Goal: Find specific page/section: Find specific page/section

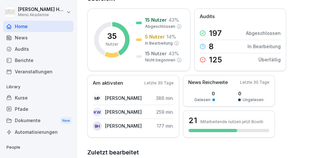
scroll to position [48, 0]
click at [217, 63] on p "125" at bounding box center [215, 60] width 13 height 8
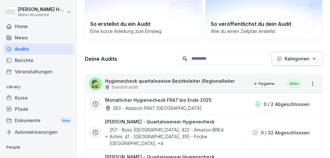
scroll to position [6, 0]
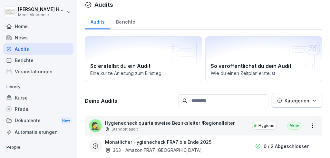
click at [16, 25] on div "Home" at bounding box center [38, 26] width 70 height 11
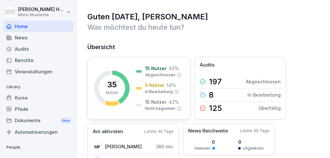
click at [157, 104] on p "15 Nutzer" at bounding box center [156, 101] width 22 height 7
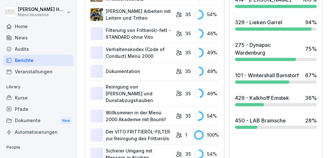
scroll to position [293, 0]
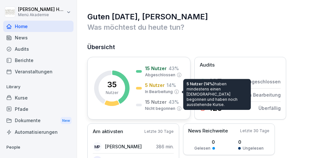
click at [166, 91] on p "In Bearbeitung" at bounding box center [159, 92] width 28 height 6
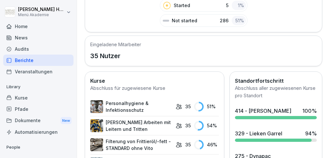
scroll to position [321, 0]
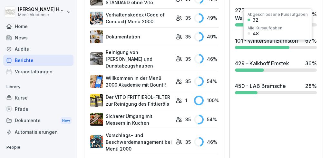
click at [246, 44] on div "101 - Wintershall Barnstorf" at bounding box center [267, 41] width 64 height 8
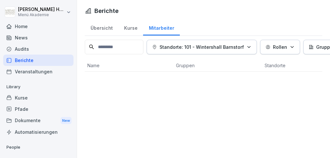
click at [247, 46] on div "Standorte: 101 - Wintershall Barnstorf" at bounding box center [201, 47] width 99 height 7
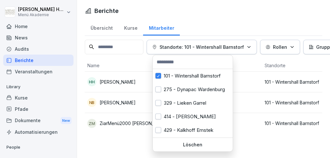
click at [238, 25] on html "[PERSON_NAME] Menü Akademie Home News Audits Berichte Veranstaltungen Library K…" at bounding box center [165, 79] width 330 height 158
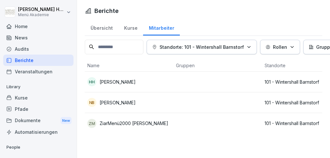
click at [175, 126] on td at bounding box center [218, 123] width 89 height 21
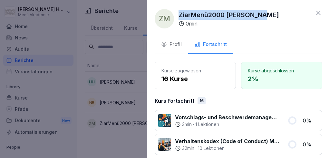
drag, startPoint x: 272, startPoint y: 14, endPoint x: 178, endPoint y: 7, distance: 94.1
click at [178, 7] on div "ZM ZiarMenü2000 Mustermann 0 min Profil Fortschritt Kurse zugewiesen 16 Kurse K…" at bounding box center [238, 79] width 183 height 158
copy p "ZiarMenü2000 [PERSON_NAME]"
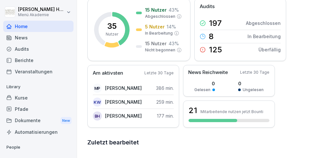
scroll to position [71, 0]
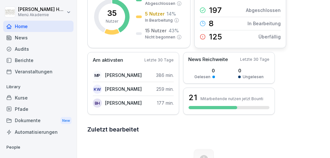
click at [231, 24] on div "8 In Bearbeitung" at bounding box center [240, 24] width 81 height 14
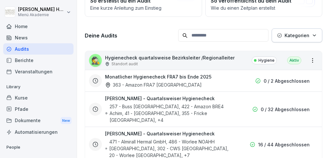
scroll to position [6, 0]
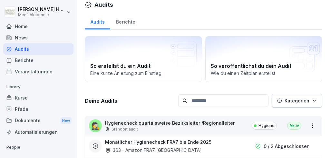
click at [33, 28] on div "Home" at bounding box center [38, 26] width 70 height 11
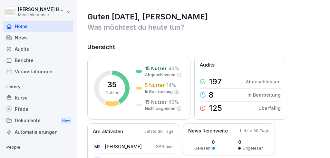
click at [26, 97] on div "Kurse" at bounding box center [38, 97] width 70 height 11
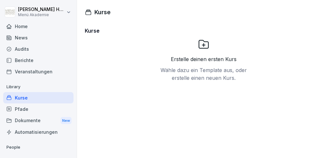
click at [18, 59] on div "Berichte" at bounding box center [38, 60] width 70 height 11
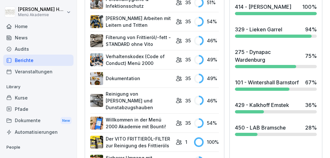
scroll to position [279, 0]
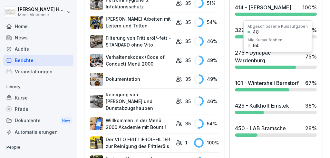
click at [249, 60] on div "275 - Dynapac Wardenburg" at bounding box center [268, 56] width 67 height 15
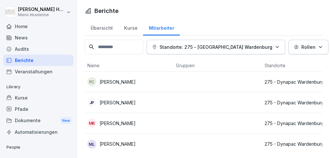
scroll to position [1, 0]
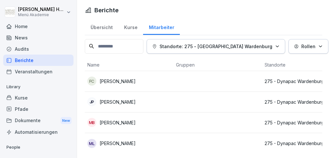
click at [148, 101] on div "JP Justyna Pajakowska" at bounding box center [129, 101] width 84 height 9
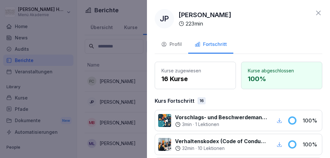
click at [126, 121] on div at bounding box center [165, 79] width 330 height 158
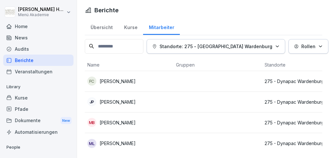
click at [142, 122] on div "MB Marianne Bekmann" at bounding box center [129, 122] width 84 height 9
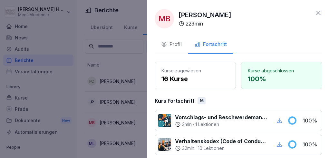
click at [128, 143] on div at bounding box center [165, 79] width 330 height 158
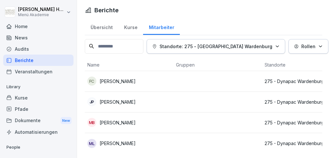
click at [131, 144] on div "ML Meike Luers" at bounding box center [129, 143] width 84 height 9
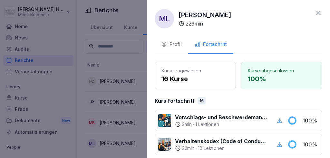
click at [319, 10] on icon at bounding box center [319, 13] width 8 height 8
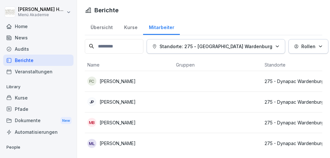
click at [99, 28] on div "Übersicht" at bounding box center [102, 26] width 34 height 16
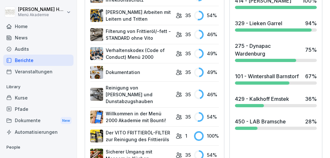
scroll to position [285, 0]
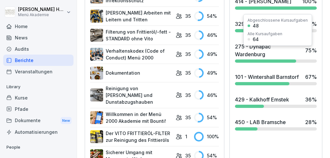
click at [283, 58] on div "275 - Dynapac Wardenburg" at bounding box center [268, 50] width 67 height 15
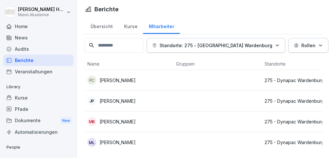
scroll to position [1, 0]
